Goal: Transaction & Acquisition: Purchase product/service

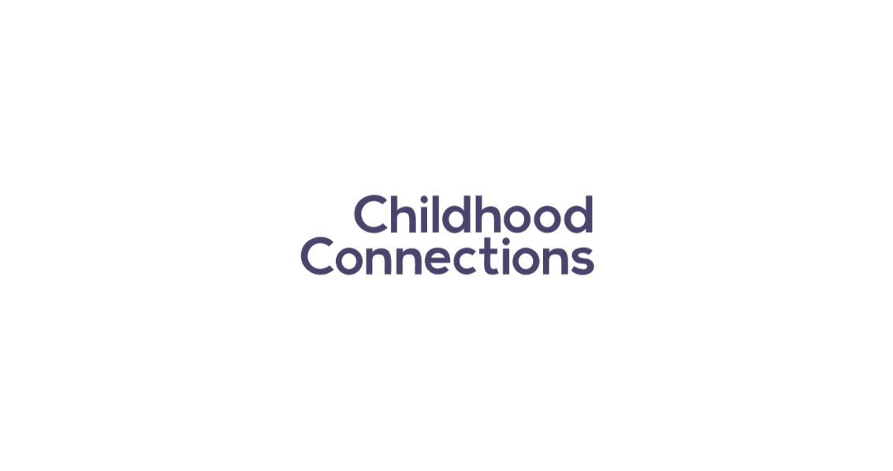
click at [84, 32] on div at bounding box center [446, 235] width 893 height 471
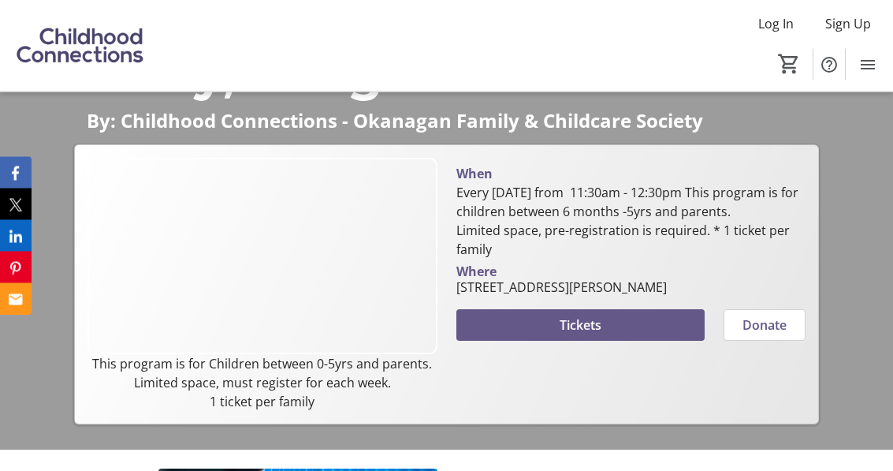
scroll to position [159, 0]
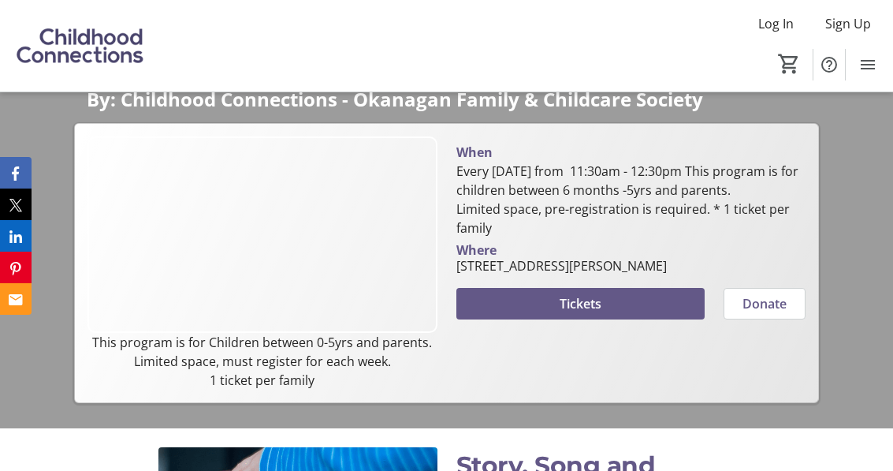
click at [585, 313] on span "Tickets" at bounding box center [581, 303] width 42 height 19
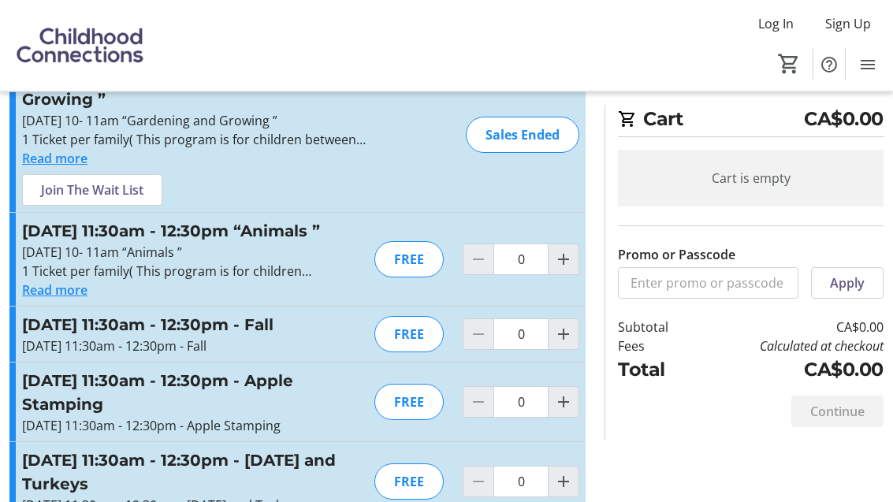
scroll to position [76, 0]
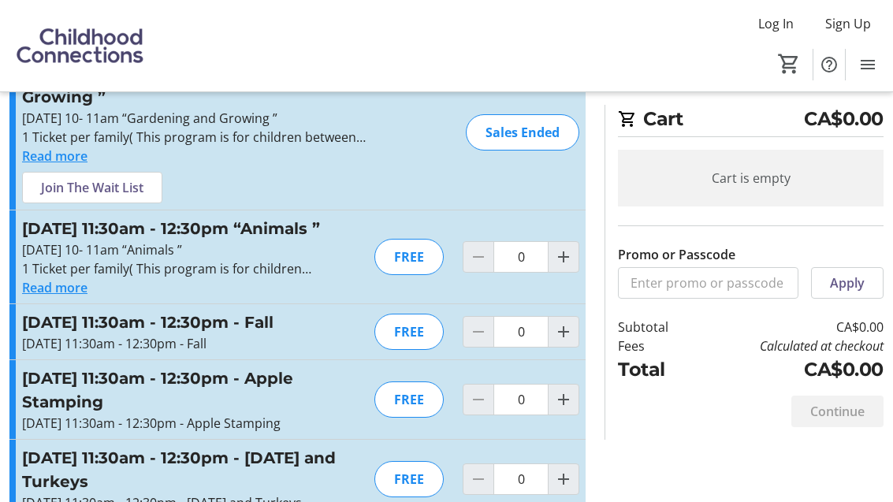
click at [63, 297] on button "Read more" at bounding box center [54, 287] width 65 height 19
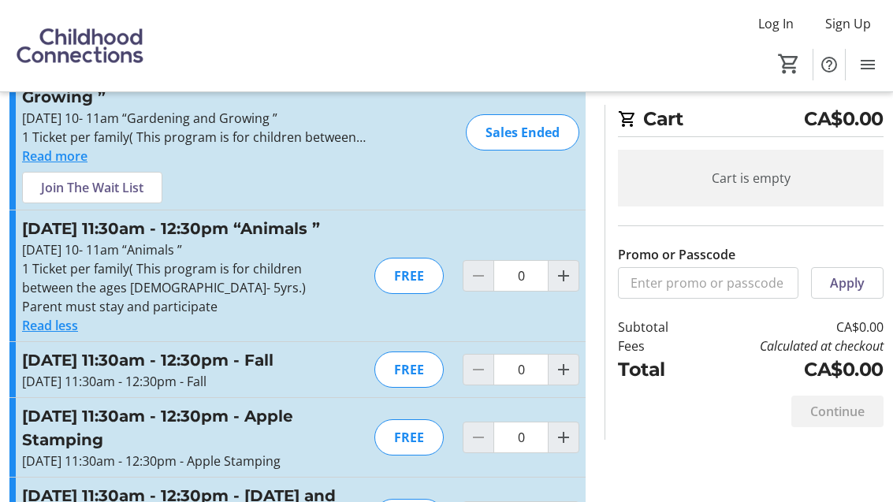
click at [569, 282] on mat-icon "Increment by one" at bounding box center [563, 276] width 19 height 19
type input "1"
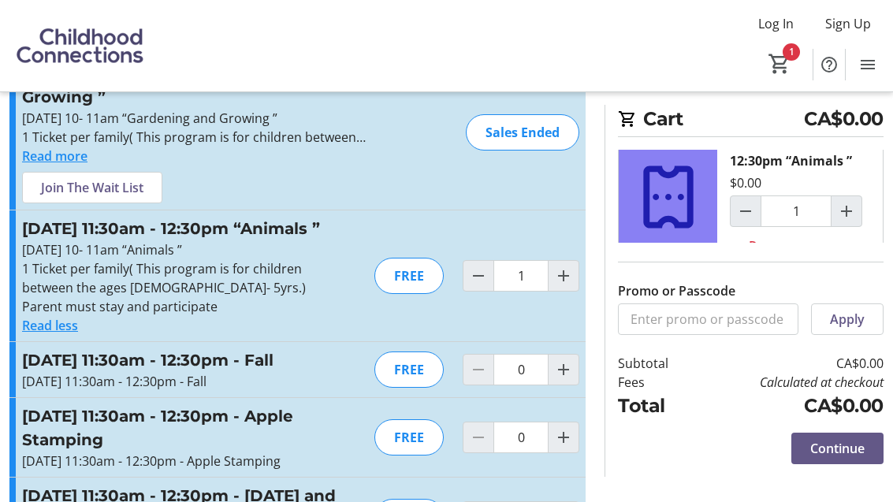
scroll to position [30, 0]
click at [831, 458] on span "Continue" at bounding box center [838, 448] width 54 height 19
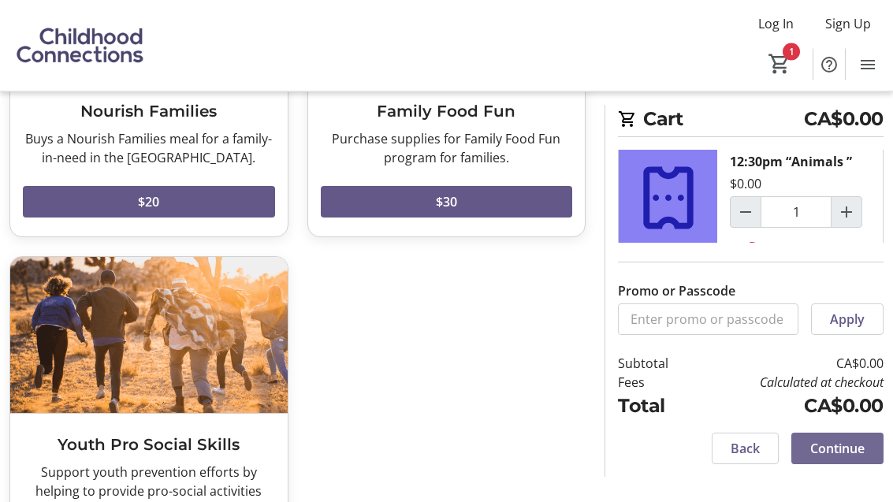
scroll to position [254, 0]
click at [823, 458] on span "Continue" at bounding box center [838, 448] width 54 height 19
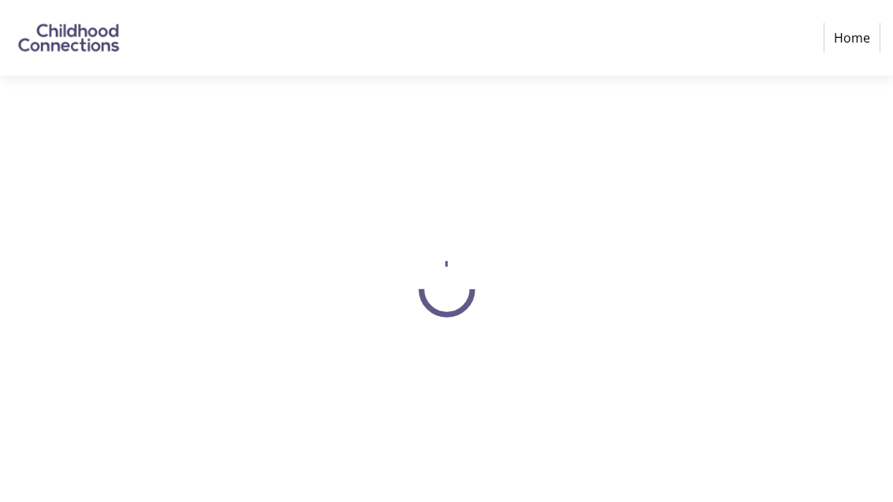
select select "CA"
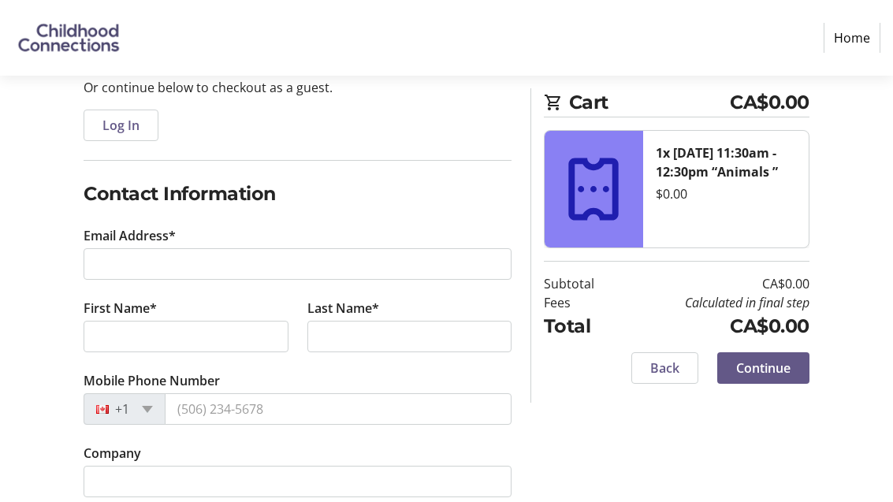
scroll to position [159, 0]
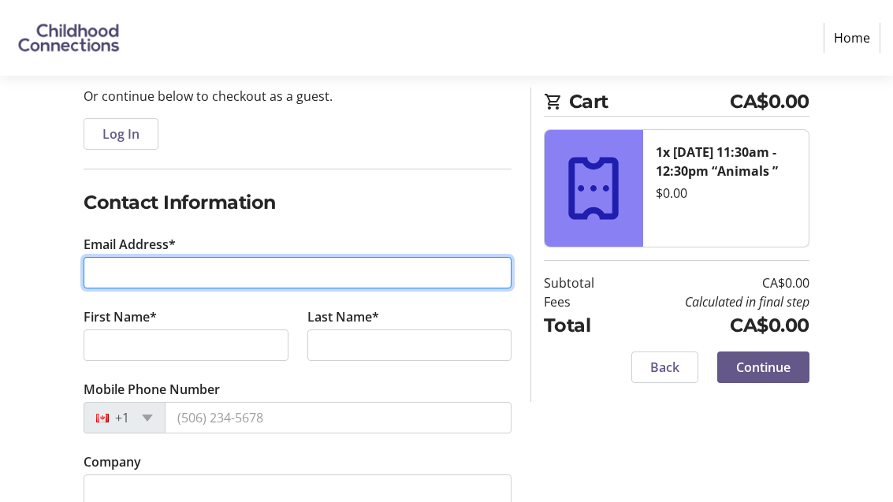
click at [132, 267] on input "Email Address*" at bounding box center [298, 274] width 428 height 32
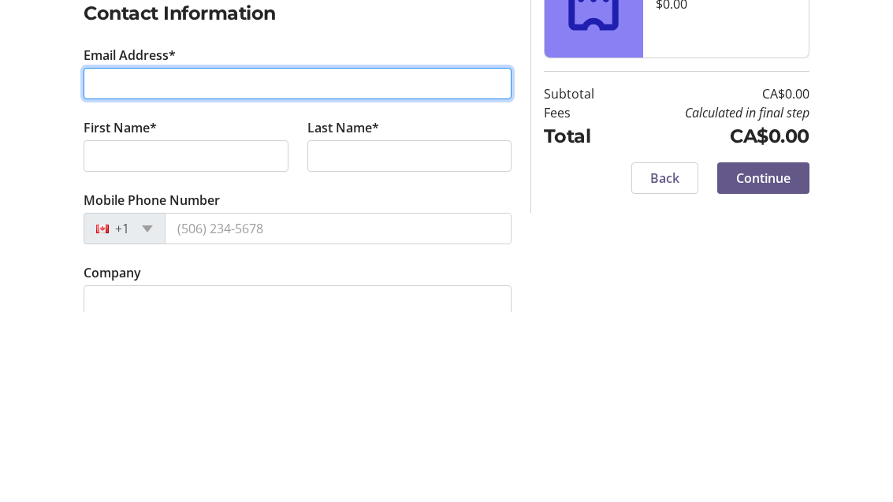
type input "[EMAIL_ADDRESS][DOMAIN_NAME]"
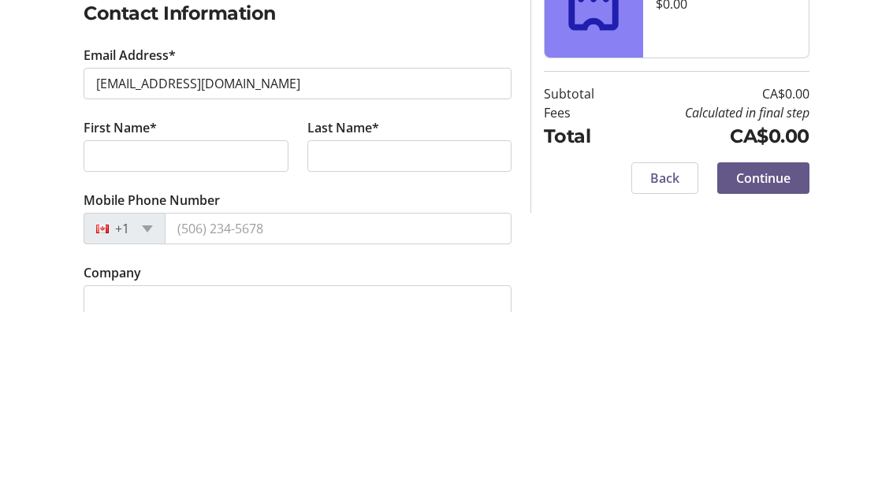
scroll to position [350, 0]
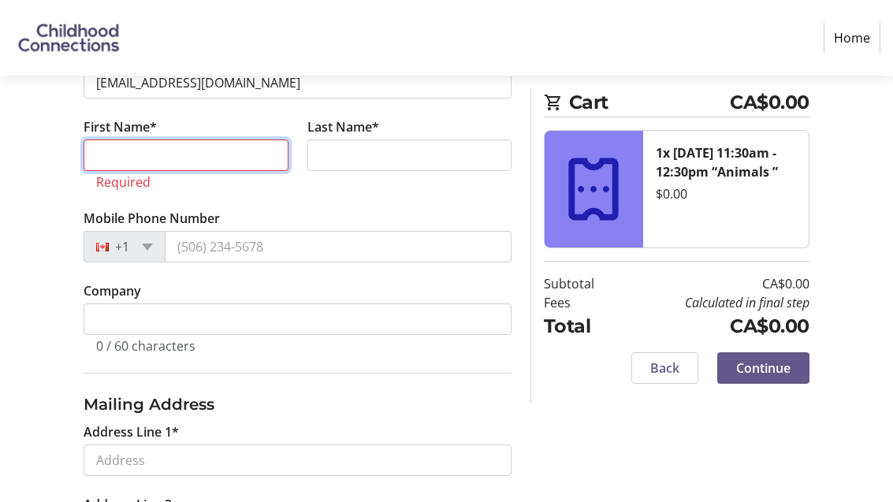
click at [141, 155] on input "First Name*" at bounding box center [186, 156] width 204 height 32
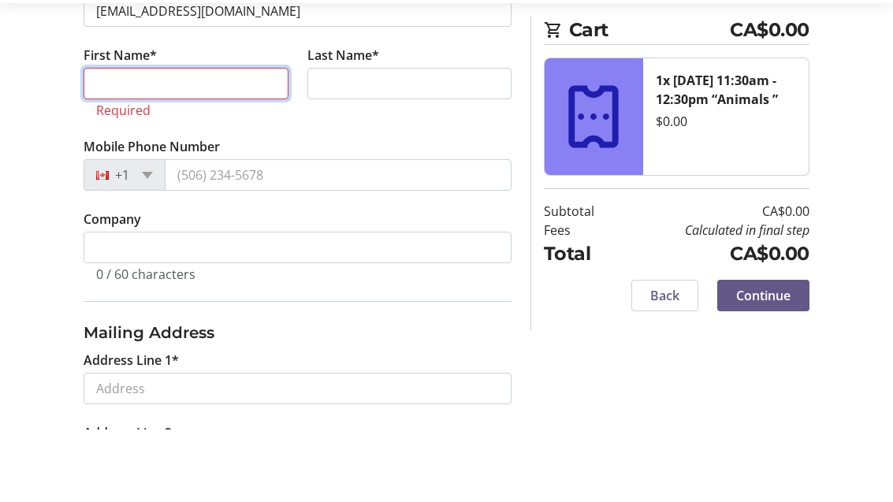
type input "[PERSON_NAME]"
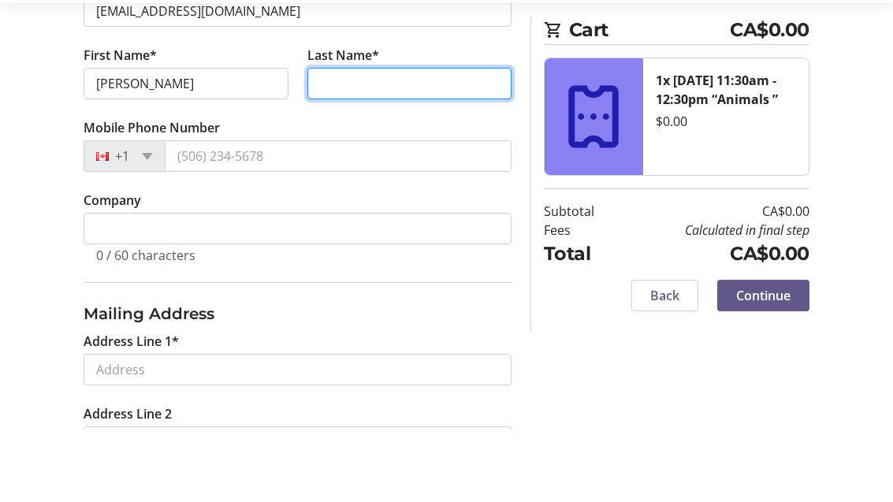
type input "[PERSON_NAME]"
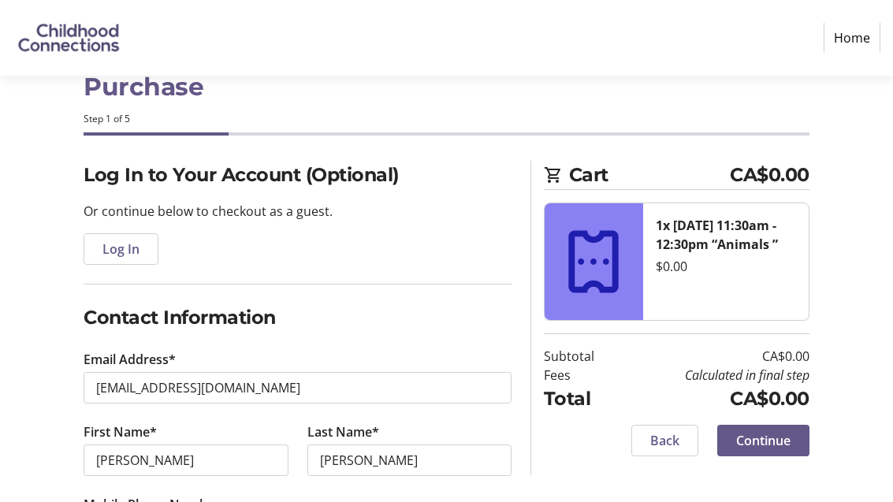
scroll to position [0, 0]
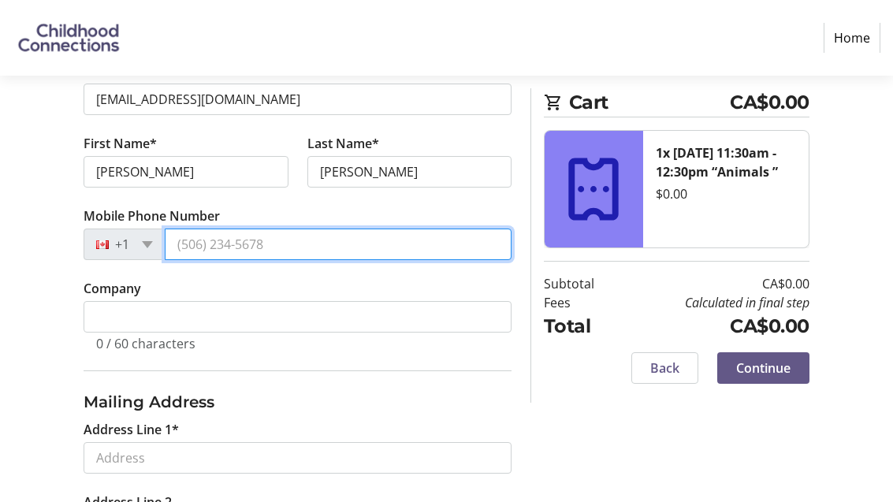
click at [281, 254] on input "Mobile Phone Number" at bounding box center [338, 245] width 347 height 32
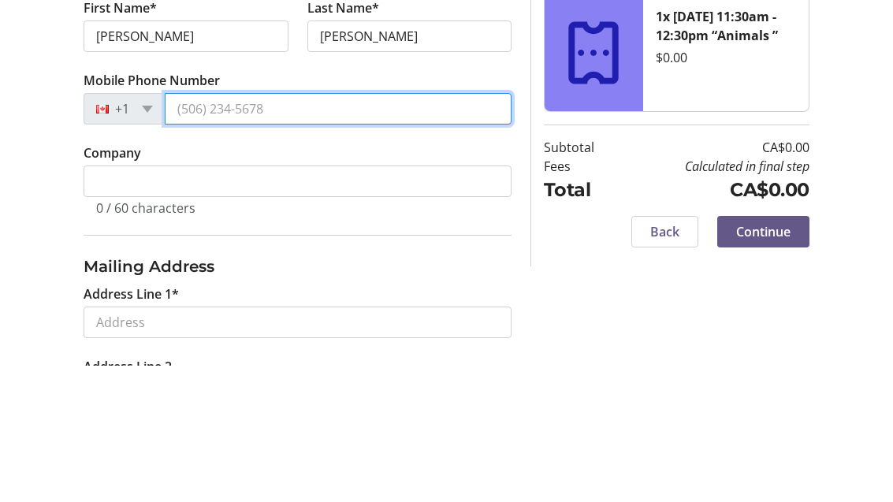
type input "[PHONE_NUMBER]"
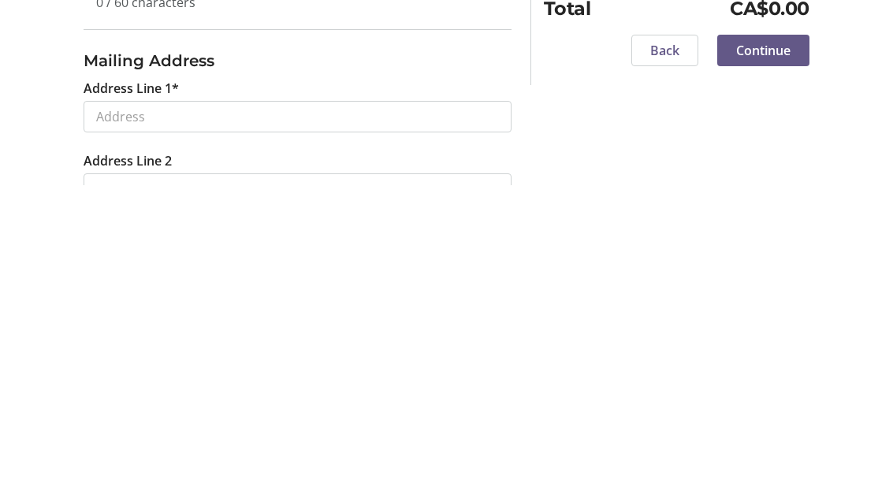
scroll to position [368, 0]
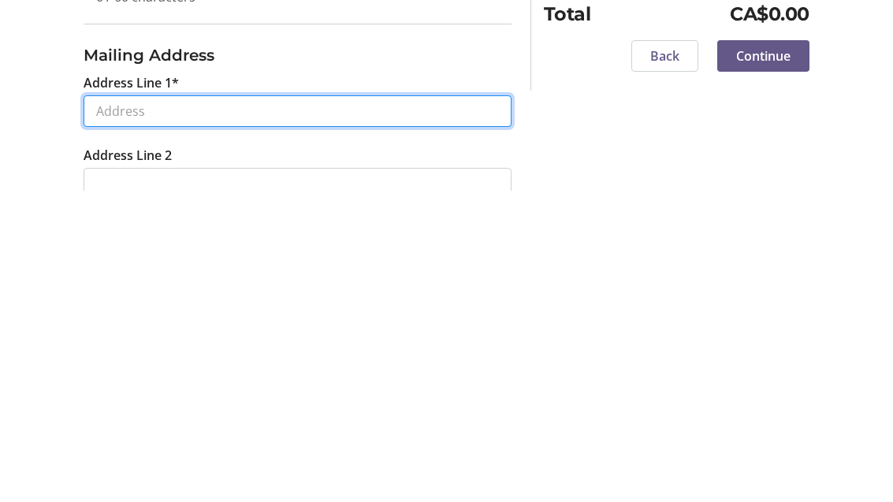
click at [136, 408] on input "Address Line 1*" at bounding box center [298, 424] width 428 height 32
type input "[STREET_ADDRESS][PERSON_NAME]"
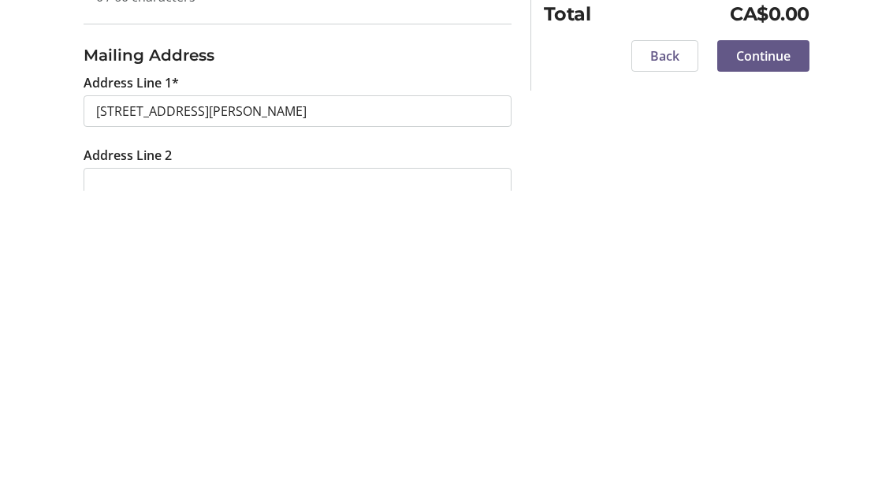
type input "Penticton"
select select "BC"
type input "V2A 7R9"
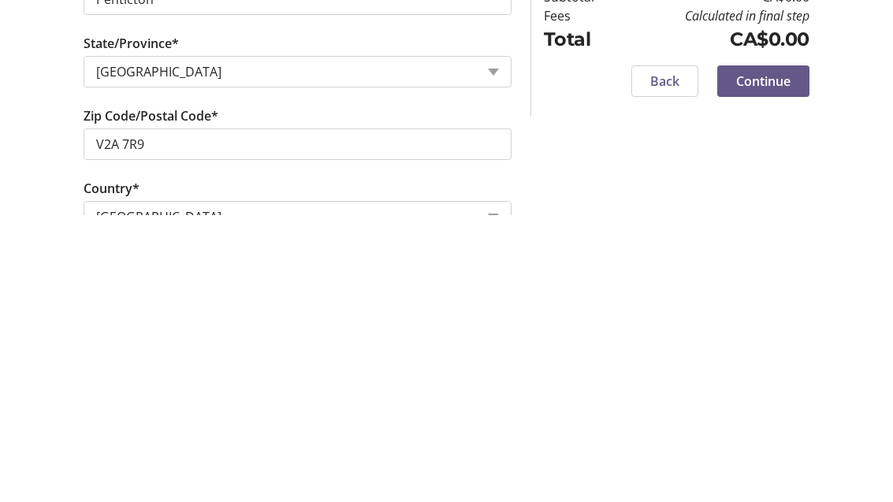
scroll to position [705, 0]
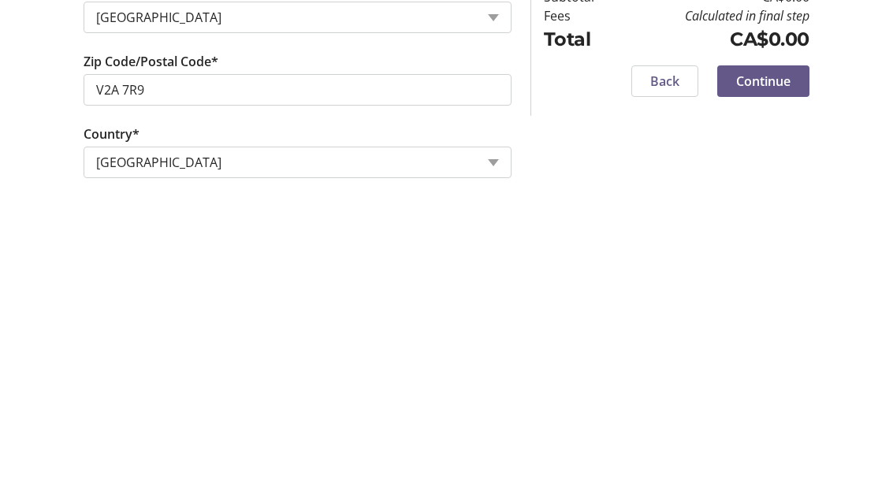
click at [761, 359] on span "Continue" at bounding box center [763, 368] width 54 height 19
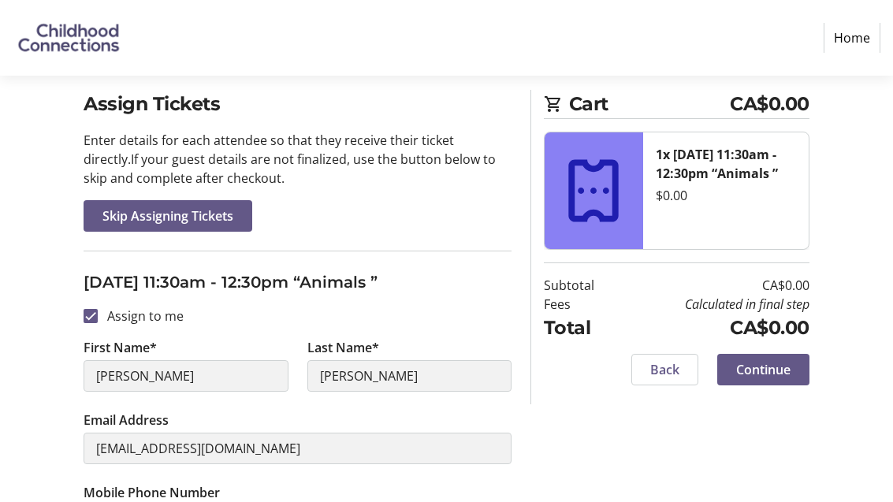
scroll to position [129, 0]
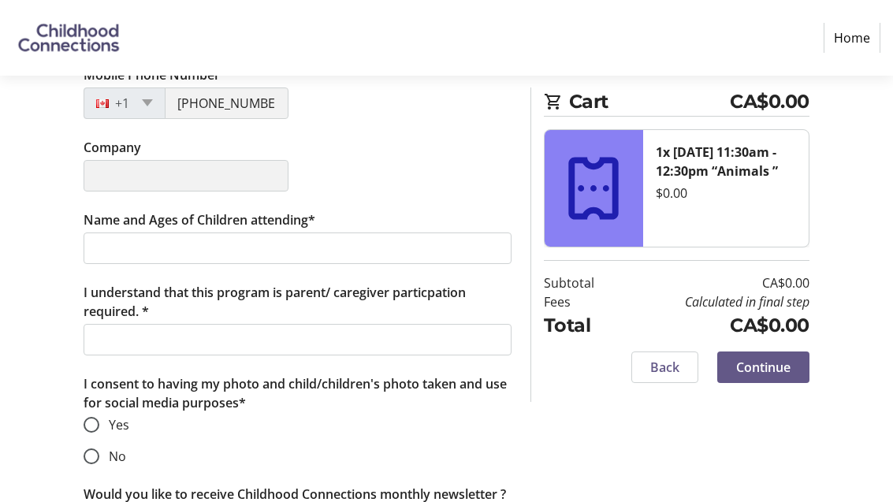
scroll to position [534, 0]
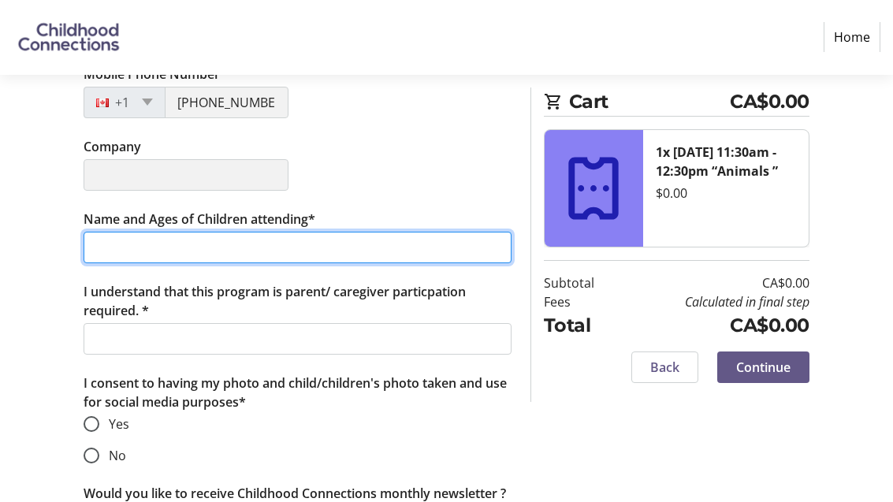
click at [141, 264] on input "Name and Ages of Children attending*" at bounding box center [298, 249] width 428 height 32
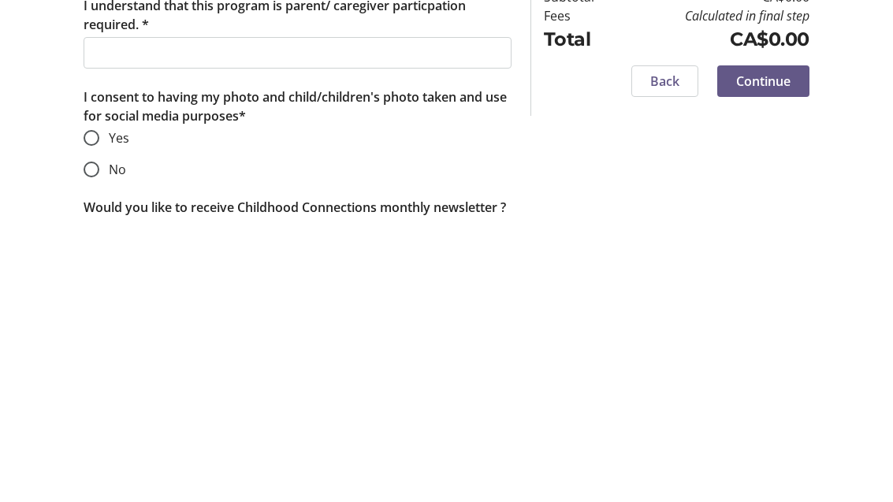
scroll to position [566, 0]
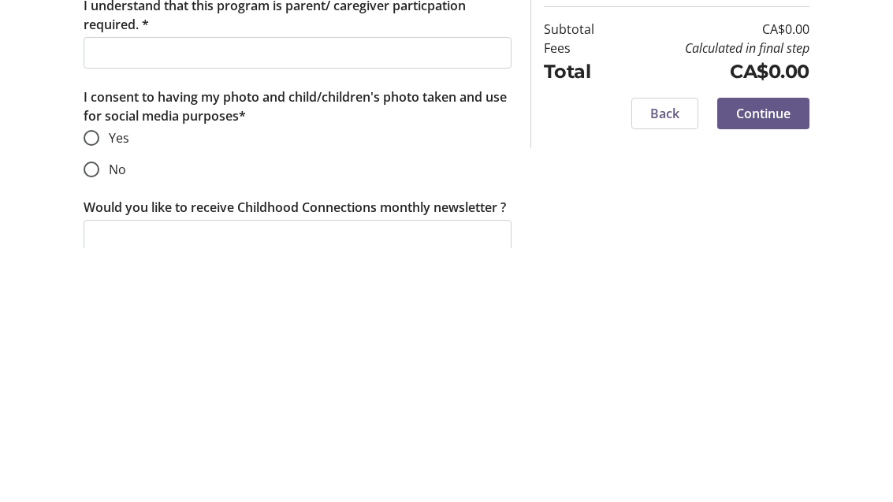
type input "[PERSON_NAME]"
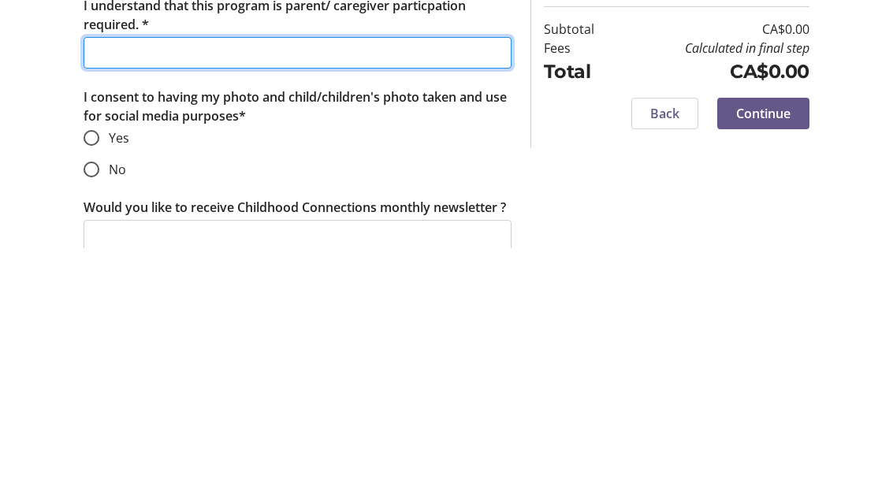
click at [125, 292] on input "I understand that this program is parent/ caregiver particpation required. *" at bounding box center [298, 308] width 428 height 32
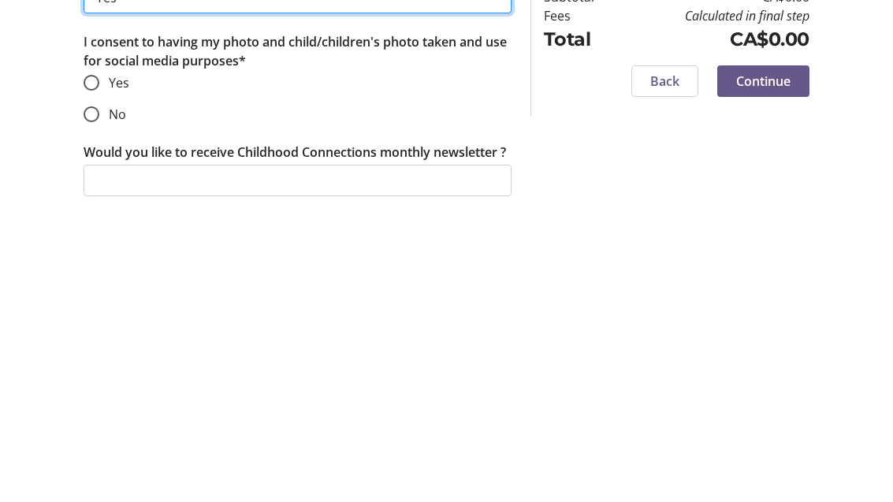
scroll to position [622, 0]
type input "Yes"
click at [93, 393] on input "No" at bounding box center [92, 401] width 16 height 16
radio input "true"
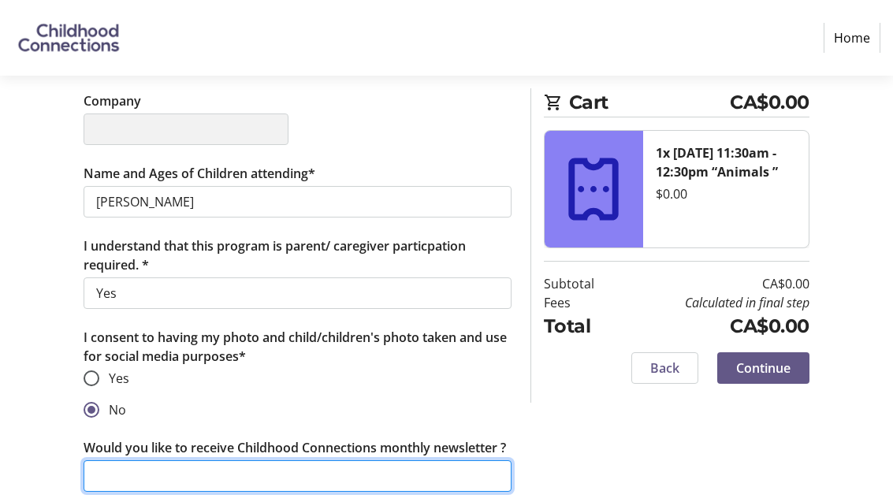
click at [461, 470] on input "Would you like to receive Childhood Connections monthly newsletter ?" at bounding box center [298, 477] width 428 height 32
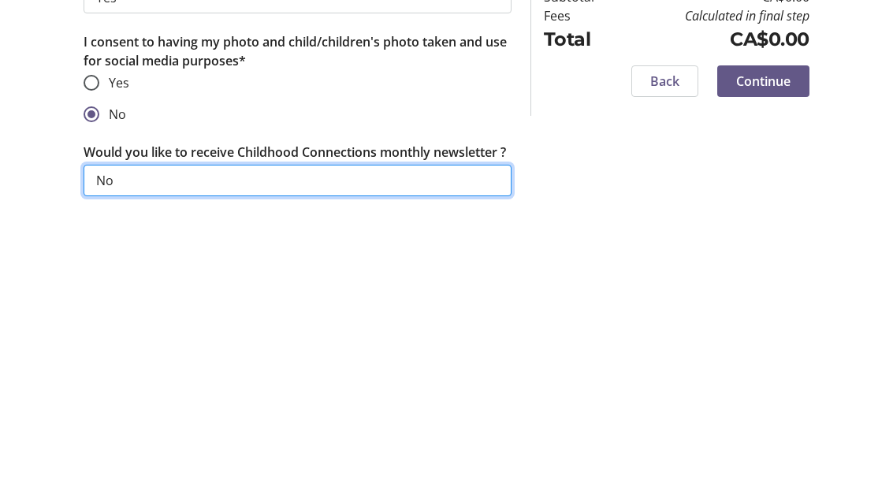
type input "No"
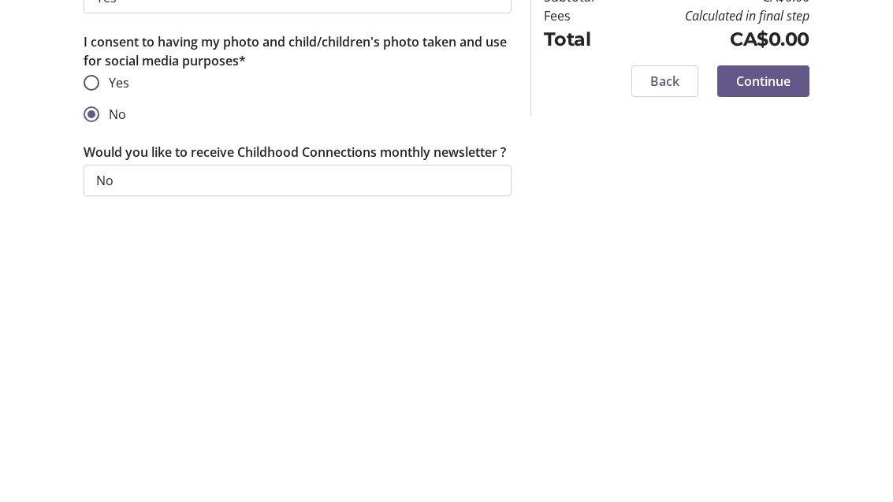
click at [771, 359] on span "Continue" at bounding box center [763, 368] width 54 height 19
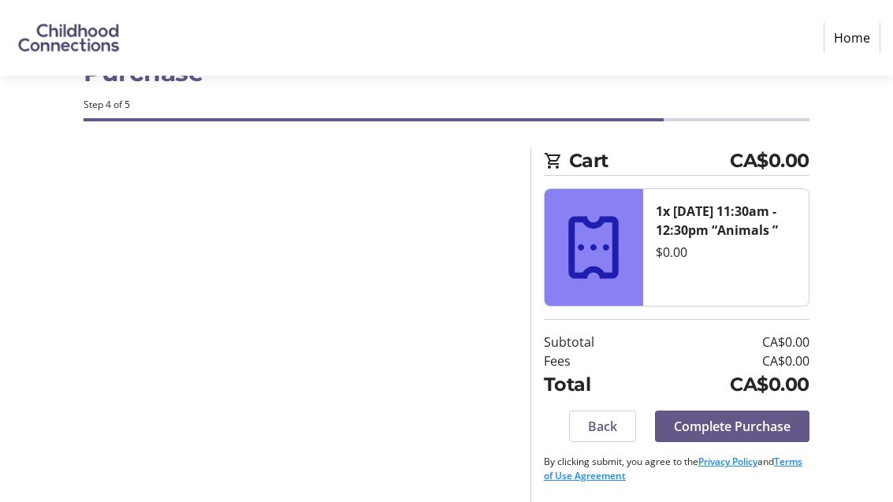
scroll to position [8, 0]
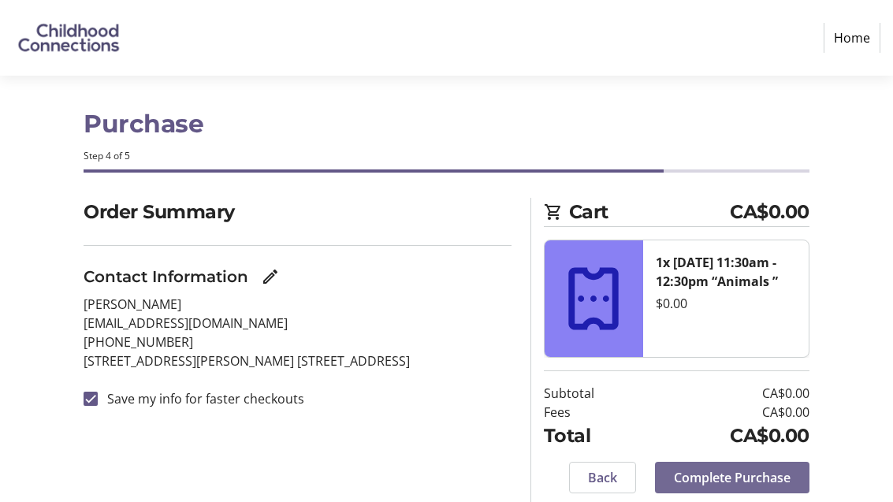
click at [717, 470] on span "Complete Purchase" at bounding box center [732, 477] width 117 height 19
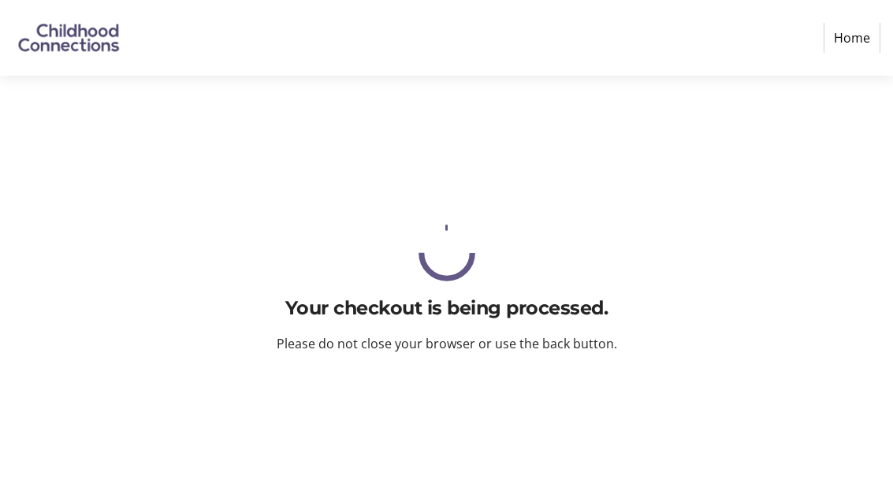
scroll to position [0, 0]
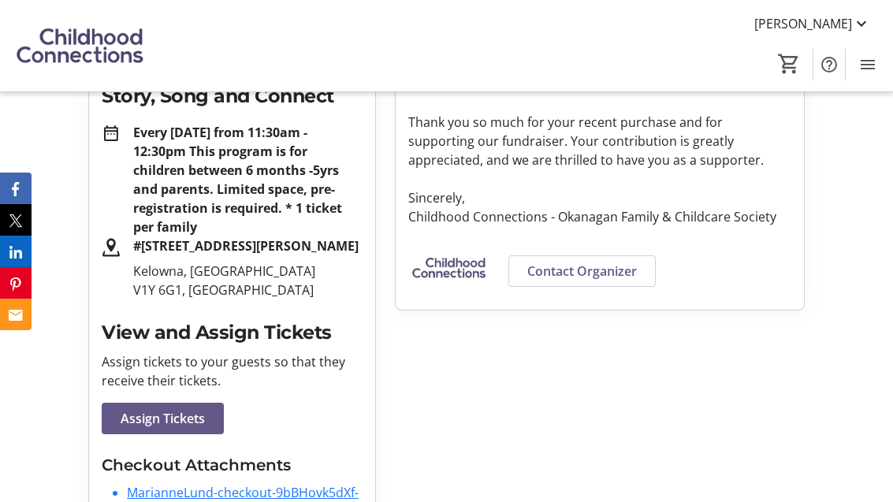
scroll to position [290, 0]
click at [222, 252] on strong "#[STREET_ADDRESS][PERSON_NAME]" at bounding box center [246, 246] width 226 height 17
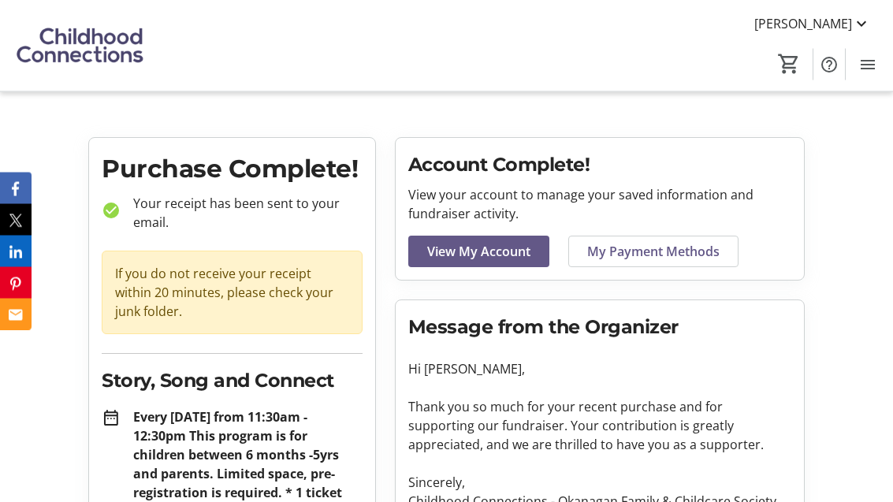
scroll to position [0, 0]
